Goal: Transaction & Acquisition: Obtain resource

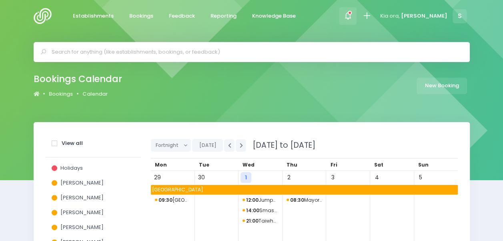
click at [353, 14] on icon at bounding box center [347, 15] width 9 height 9
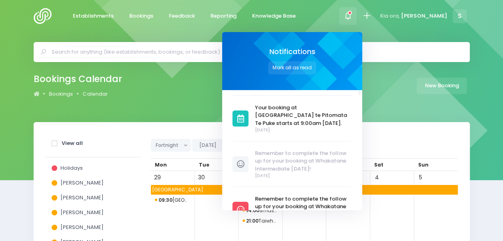
scroll to position [34, 0]
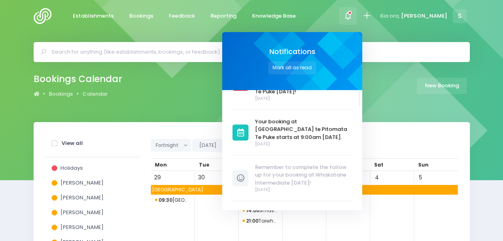
click at [412, 28] on div "Kia ora, Suzanne S" at bounding box center [423, 16] width 92 height 32
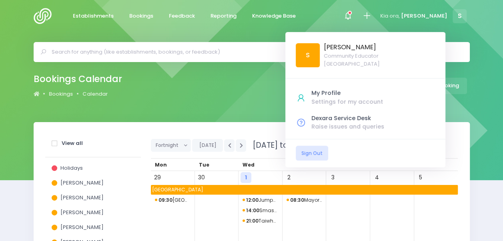
click at [360, 14] on div "Establishments Bookings Feedback Reporting Knowledge Base Notifications Mark al…" at bounding box center [252, 16] width 456 height 32
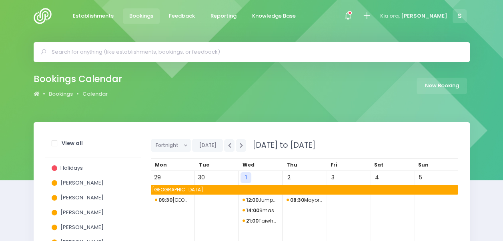
click at [138, 18] on span "Bookings" at bounding box center [141, 16] width 24 height 8
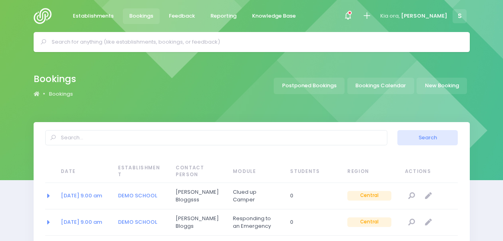
select select "20"
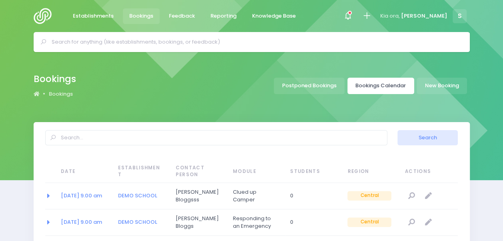
click at [356, 81] on link "Bookings Calendar" at bounding box center [380, 86] width 67 height 16
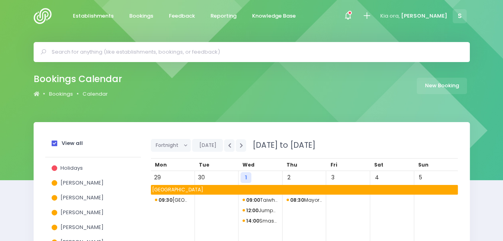
click at [66, 142] on strong "View all" at bounding box center [72, 143] width 21 height 8
click at [0, 0] on input "View all" at bounding box center [0, 0] width 0 height 0
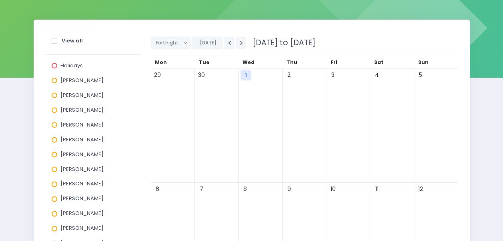
scroll to position [162, 0]
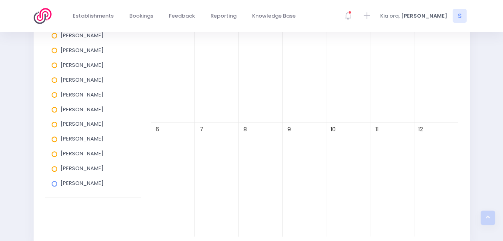
click at [84, 170] on span "[PERSON_NAME]" at bounding box center [81, 169] width 43 height 8
click at [0, 0] on input "[PERSON_NAME]" at bounding box center [0, 0] width 0 height 0
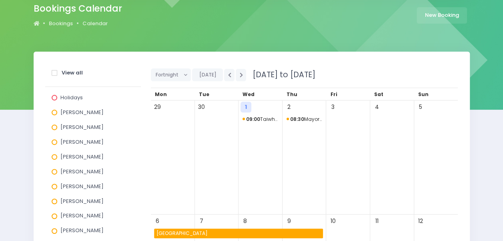
scroll to position [69, 0]
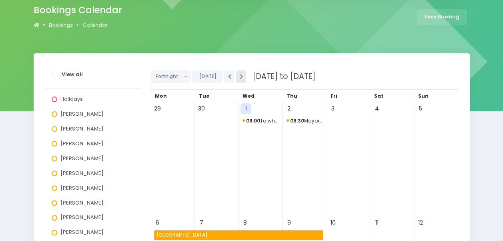
click at [242, 74] on button "button" at bounding box center [241, 76] width 10 height 12
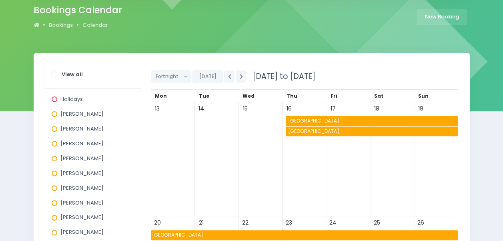
click at [312, 122] on span "[GEOGRAPHIC_DATA]" at bounding box center [372, 121] width 171 height 10
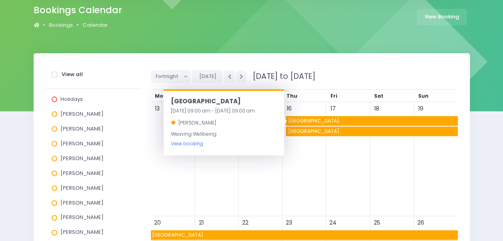
click at [193, 141] on link "View booking" at bounding box center [187, 143] width 32 height 7
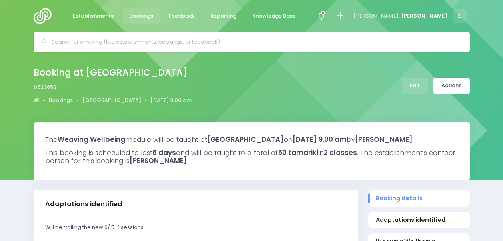
select select "5"
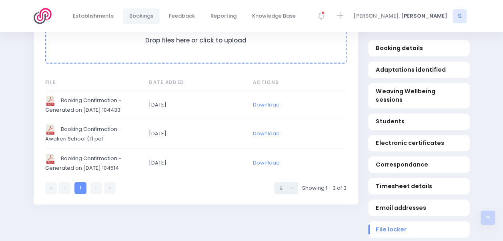
scroll to position [960, 0]
click at [263, 108] on link "Download" at bounding box center [266, 104] width 27 height 8
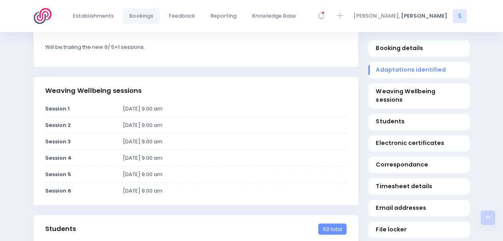
scroll to position [180, 0]
